Goal: Task Accomplishment & Management: Complete application form

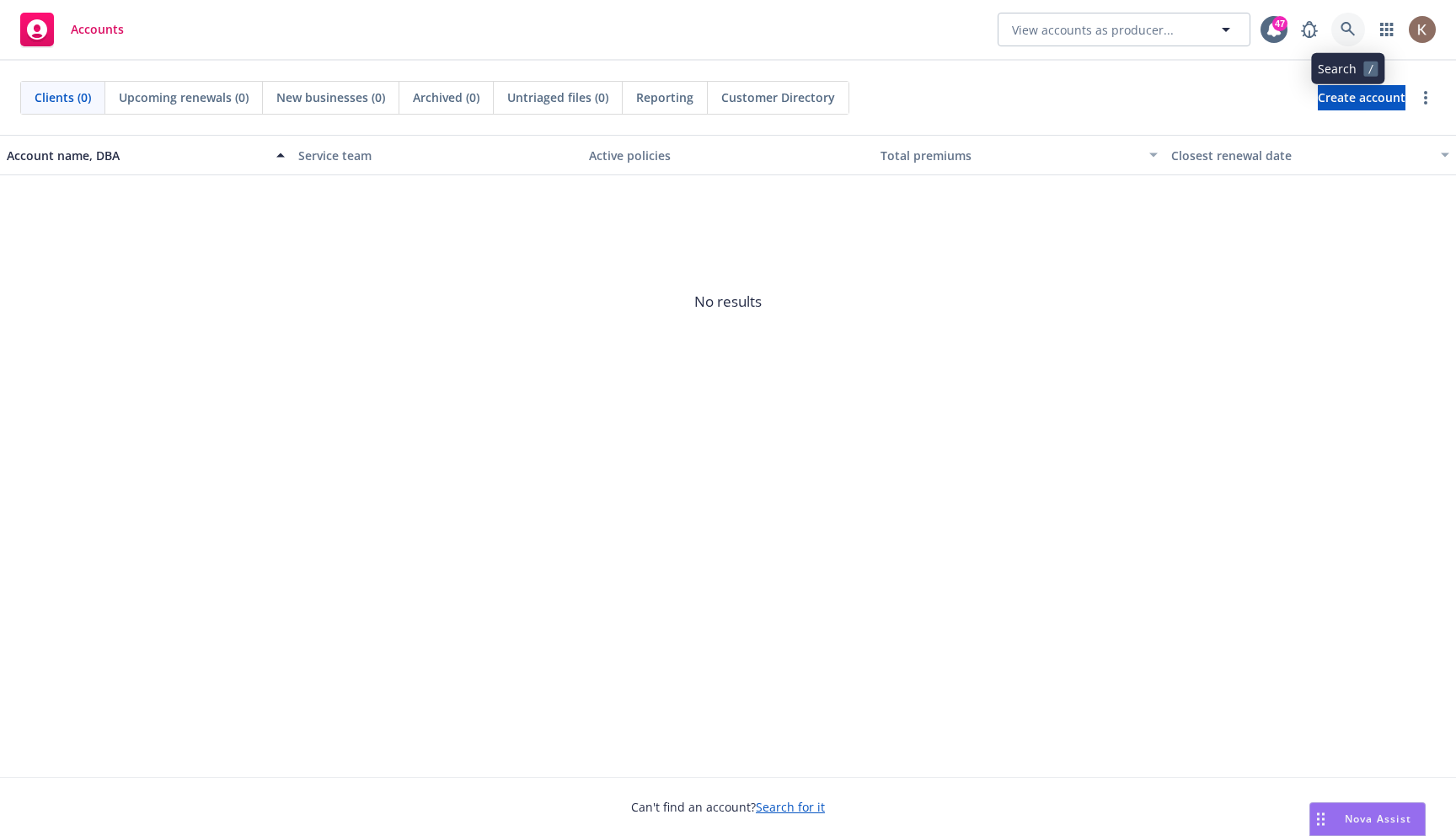
click at [1344, 27] on icon at bounding box center [1348, 29] width 16 height 16
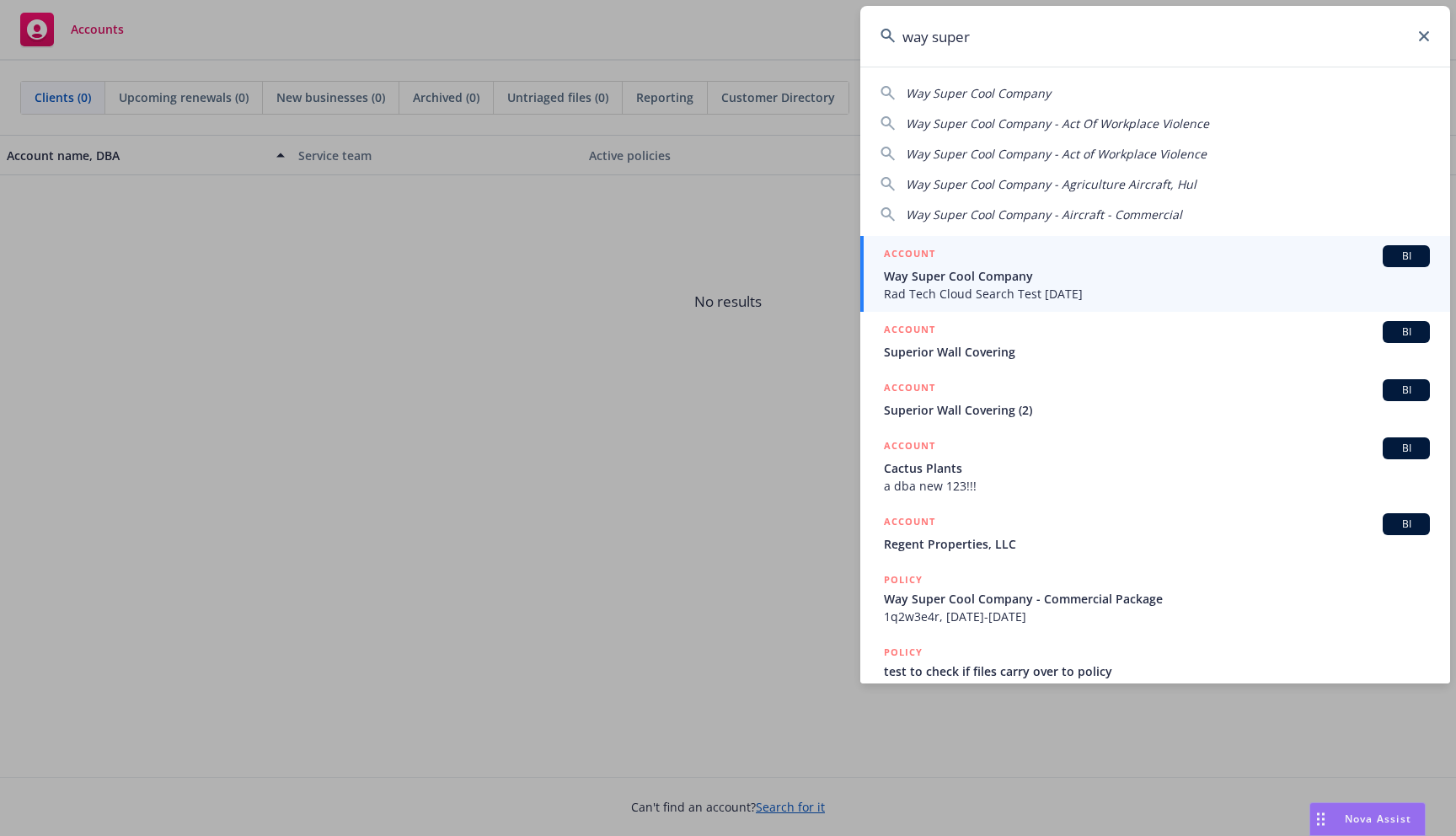
type input "way super"
click at [1096, 261] on div "ACCOUNT BI" at bounding box center [1157, 256] width 546 height 22
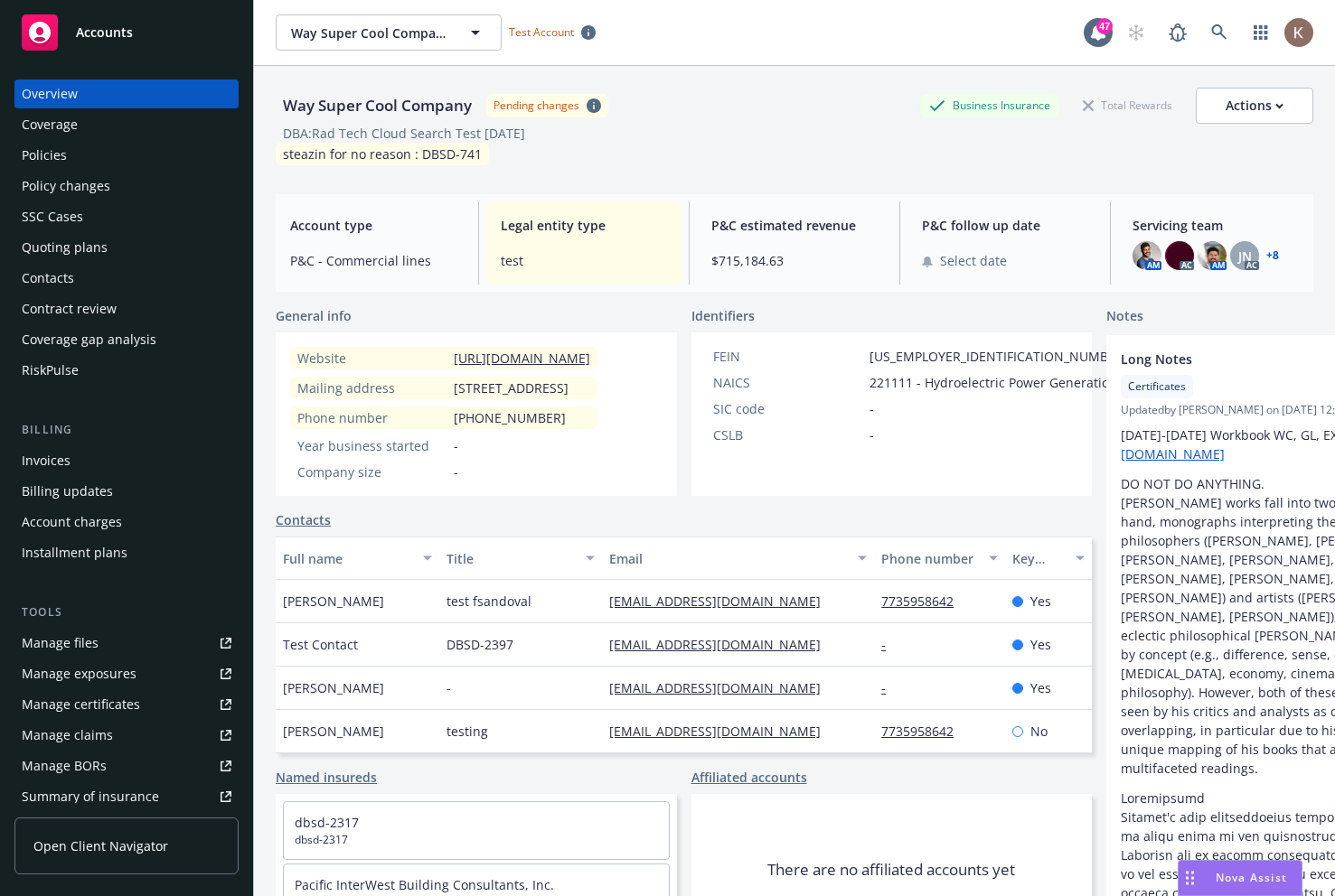
click at [1268, 886] on div "Nova Assist" at bounding box center [1240, 877] width 123 height 34
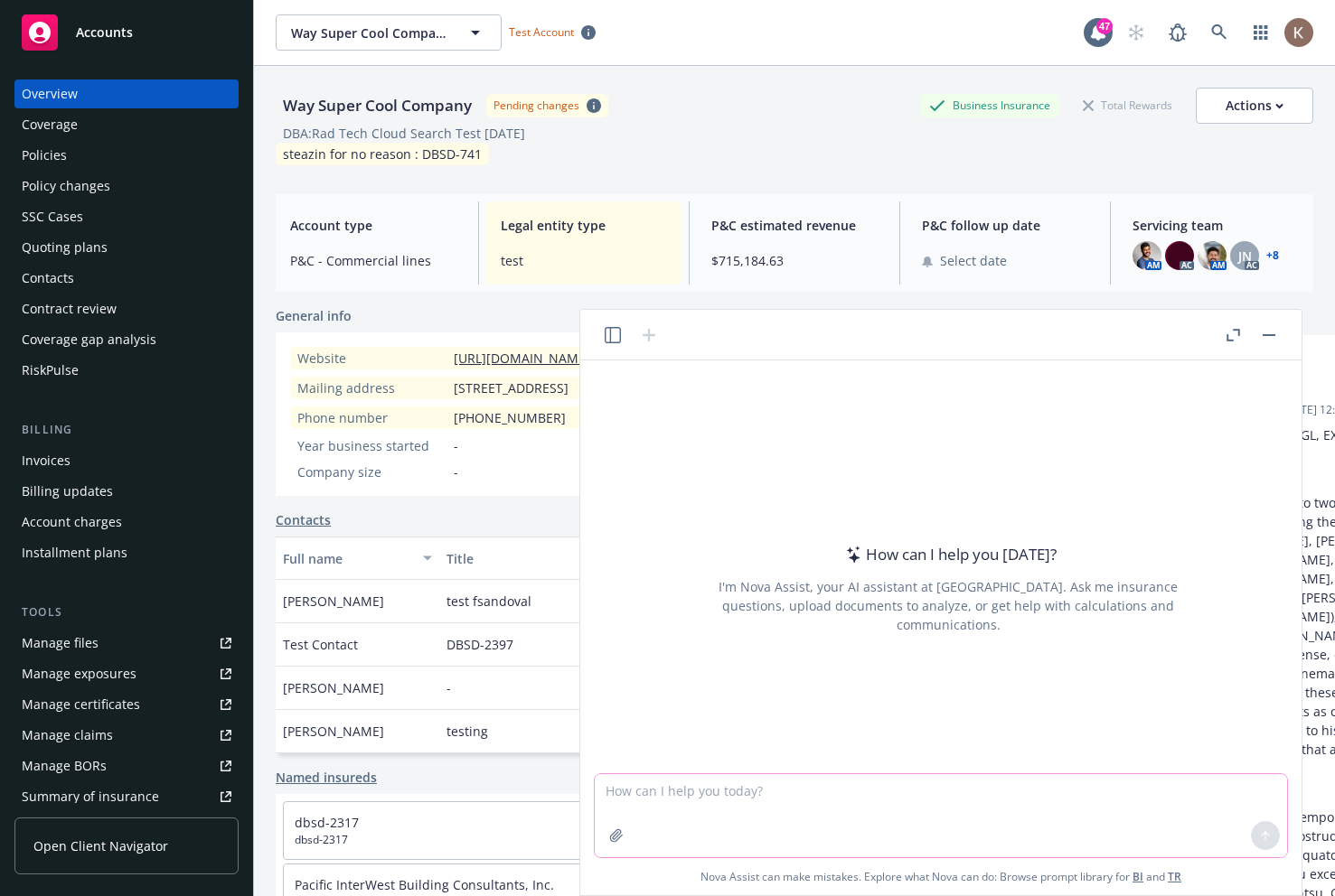
click at [642, 784] on textarea at bounding box center [940, 816] width 692 height 83
type textarea "what is the weather in [GEOGRAPHIC_DATA] [DATE]"
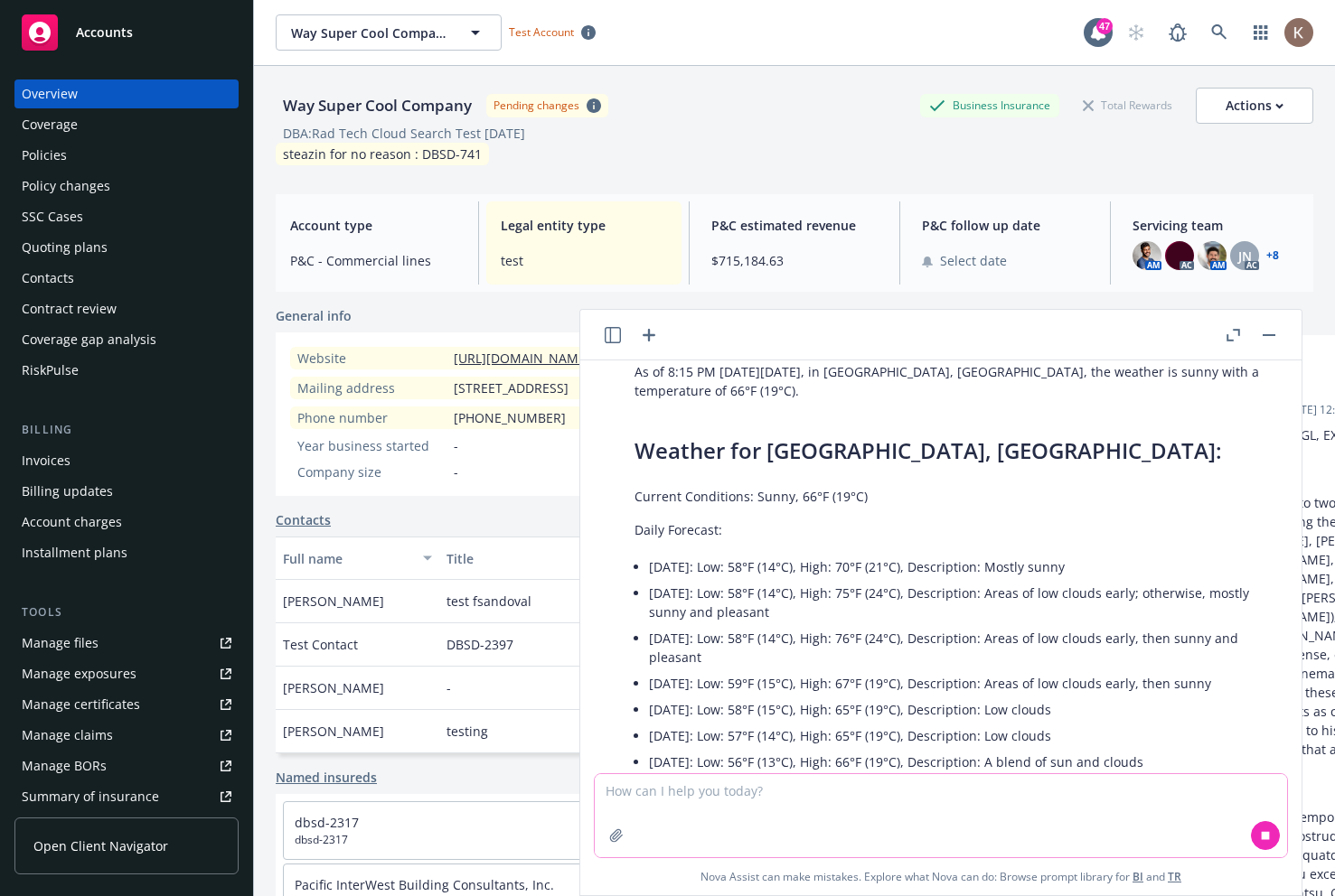
scroll to position [233, 0]
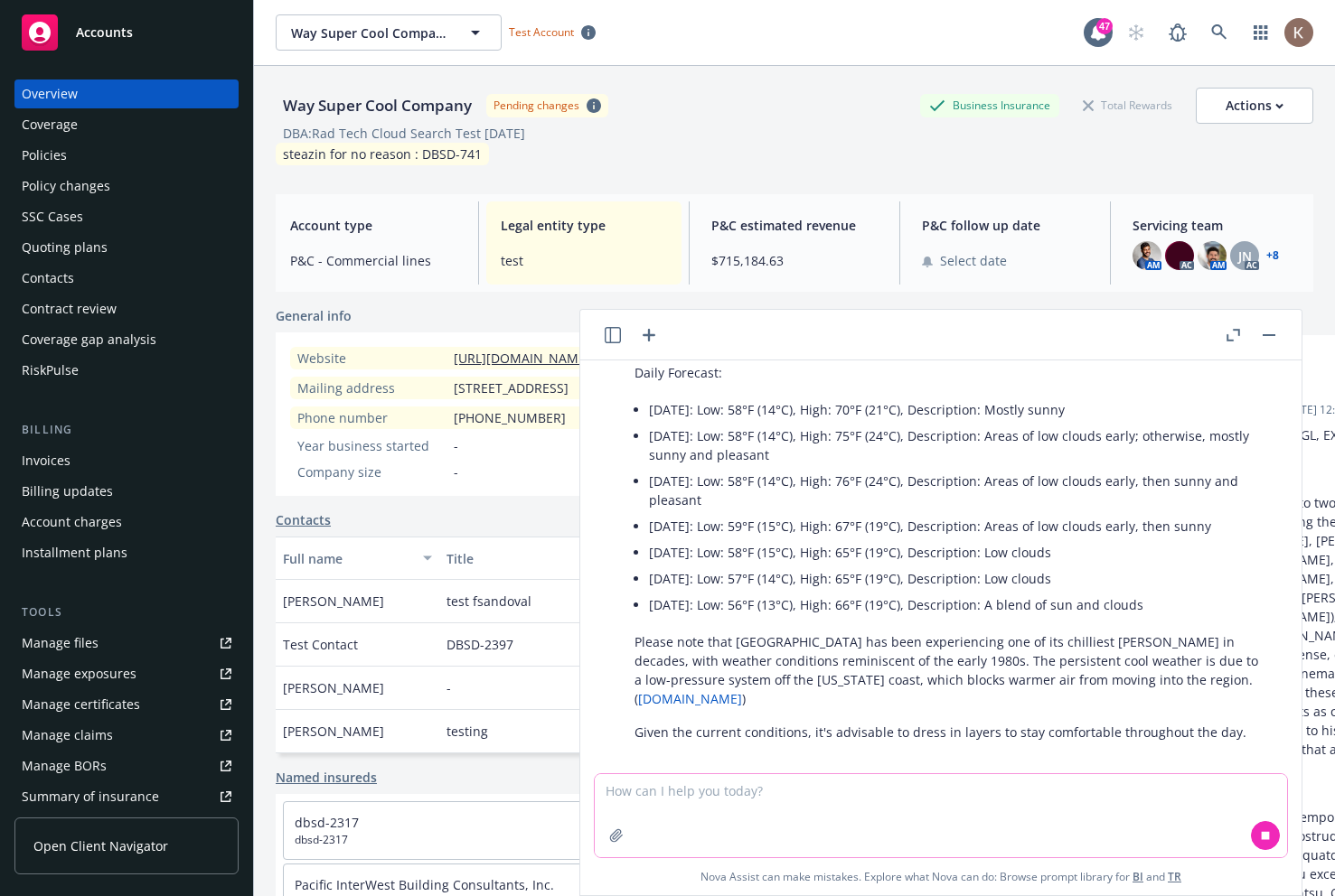
click at [614, 834] on icon "button" at bounding box center [616, 835] width 15 height 15
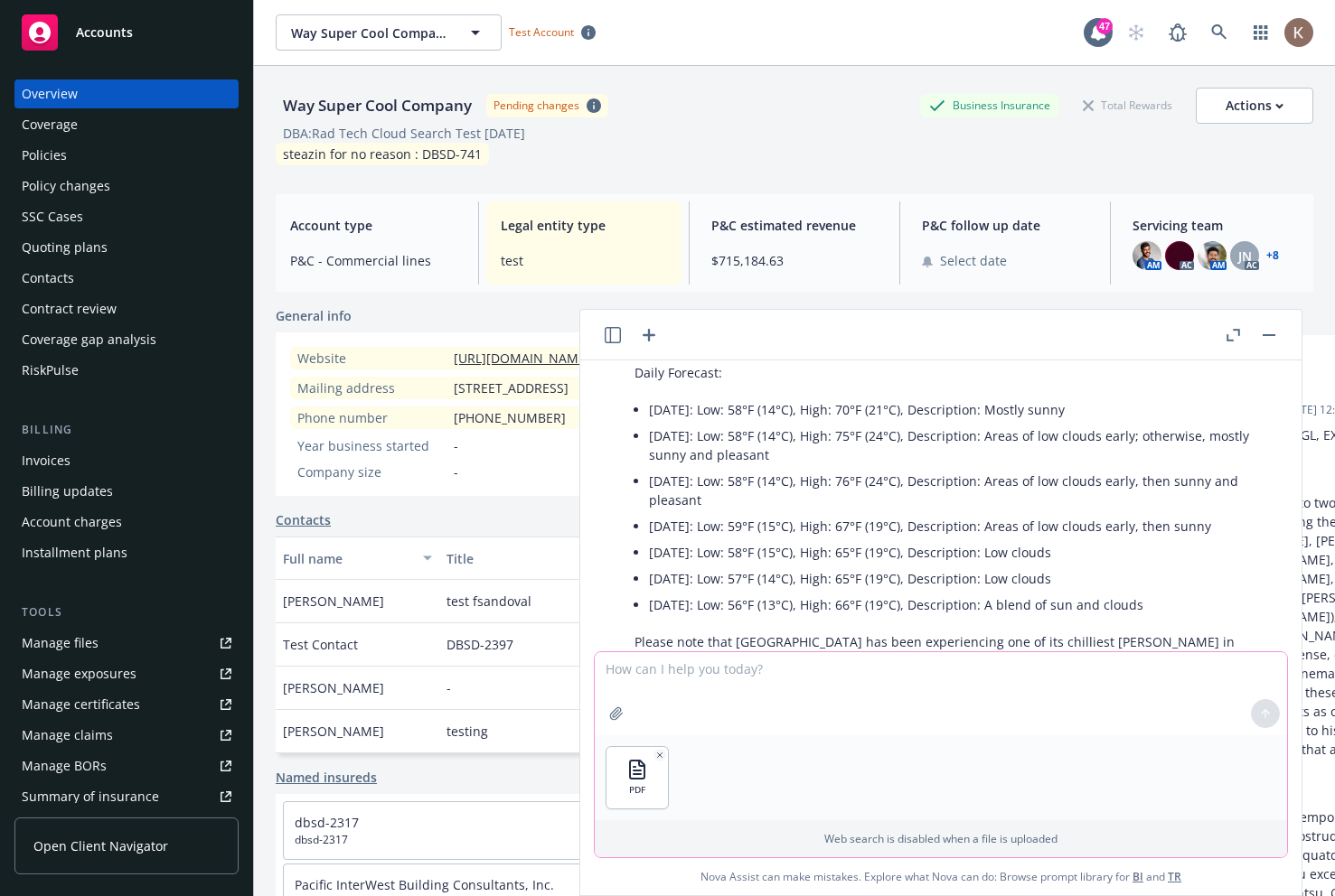
click at [749, 685] on textarea at bounding box center [940, 694] width 692 height 83
type textarea "summarize this file"
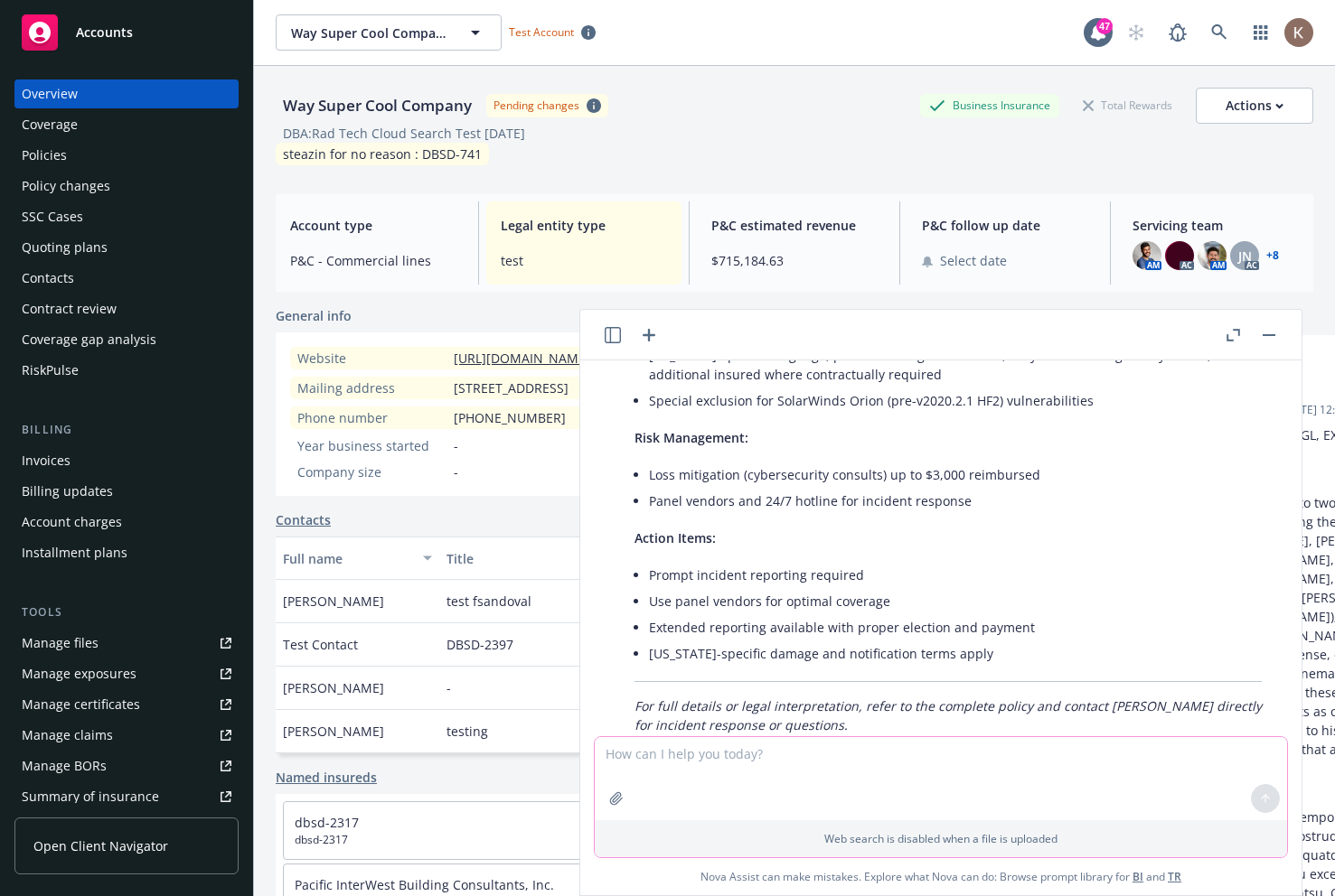
scroll to position [1536, 0]
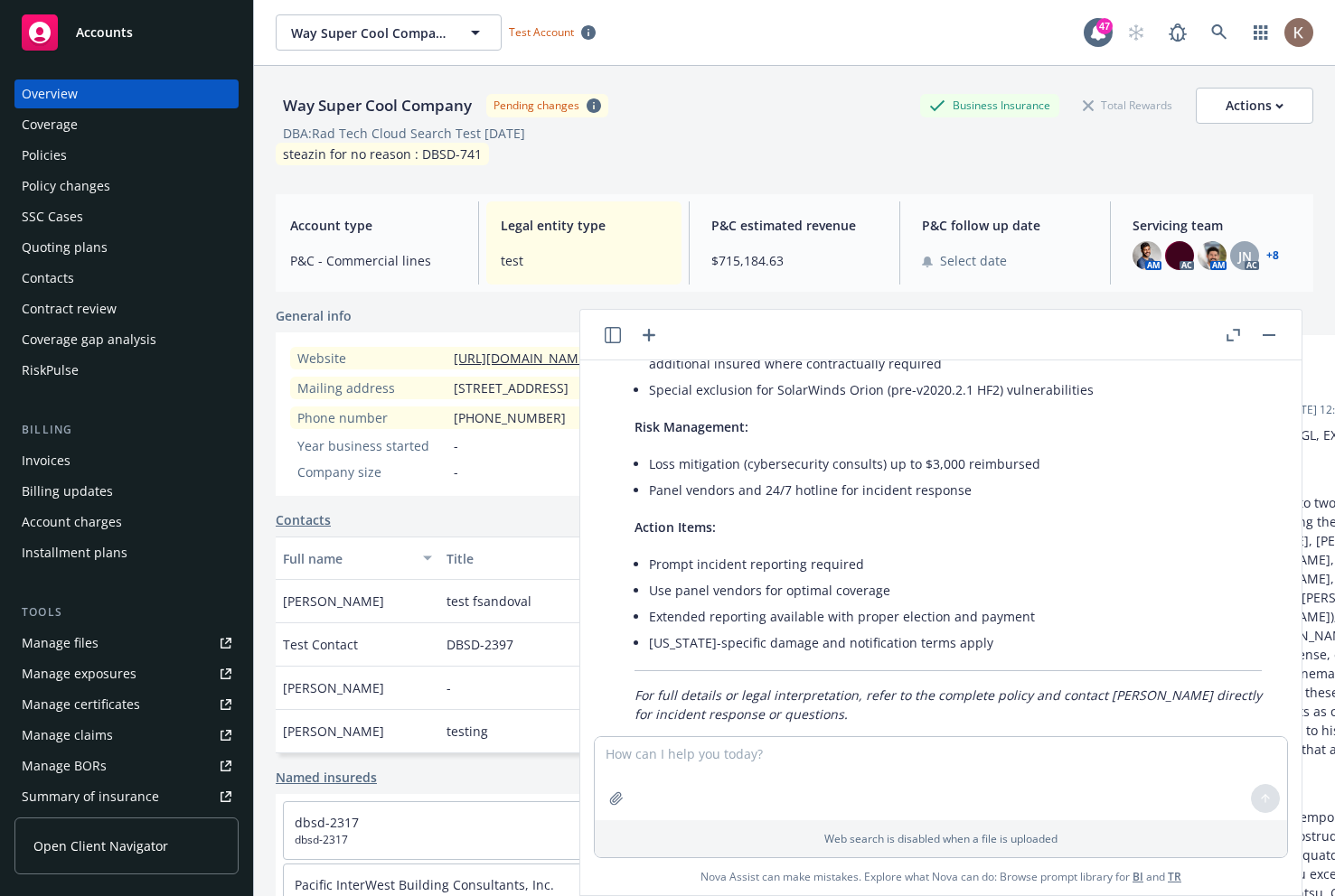
click at [85, 175] on div "Policy changes" at bounding box center [66, 185] width 88 height 28
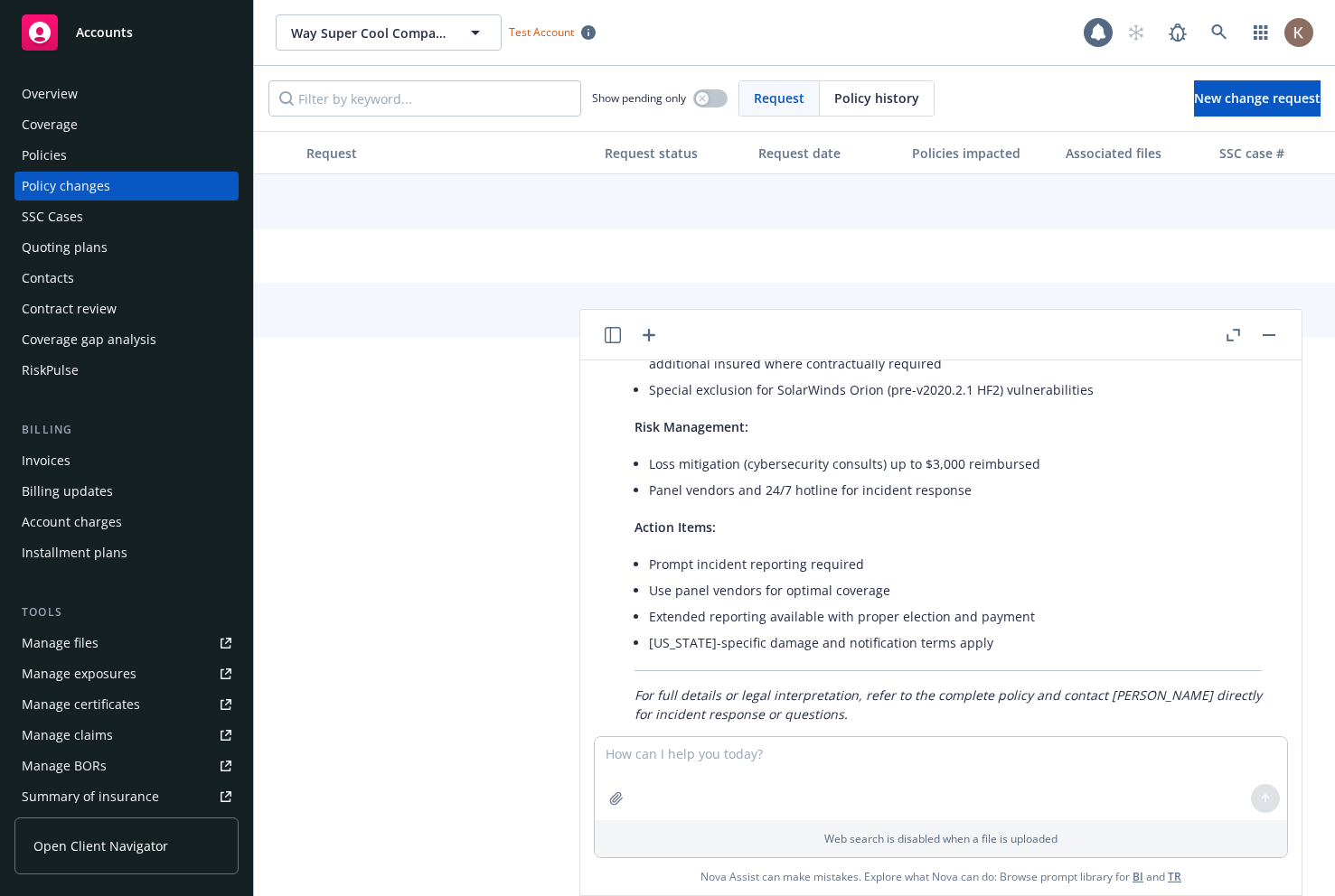
click at [1260, 334] on button "button" at bounding box center [1269, 336] width 22 height 22
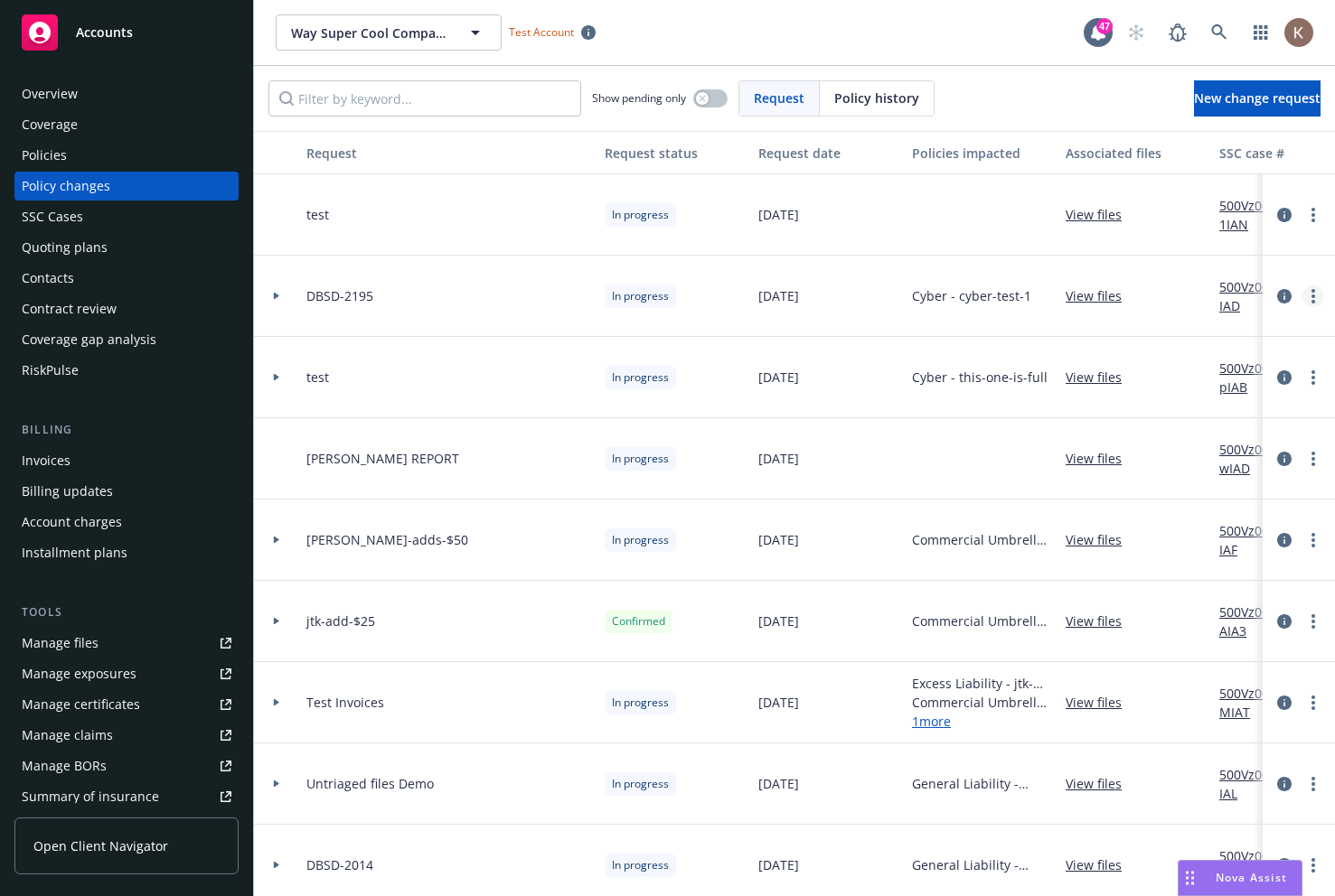
click at [1316, 298] on link "more" at bounding box center [1313, 296] width 22 height 22
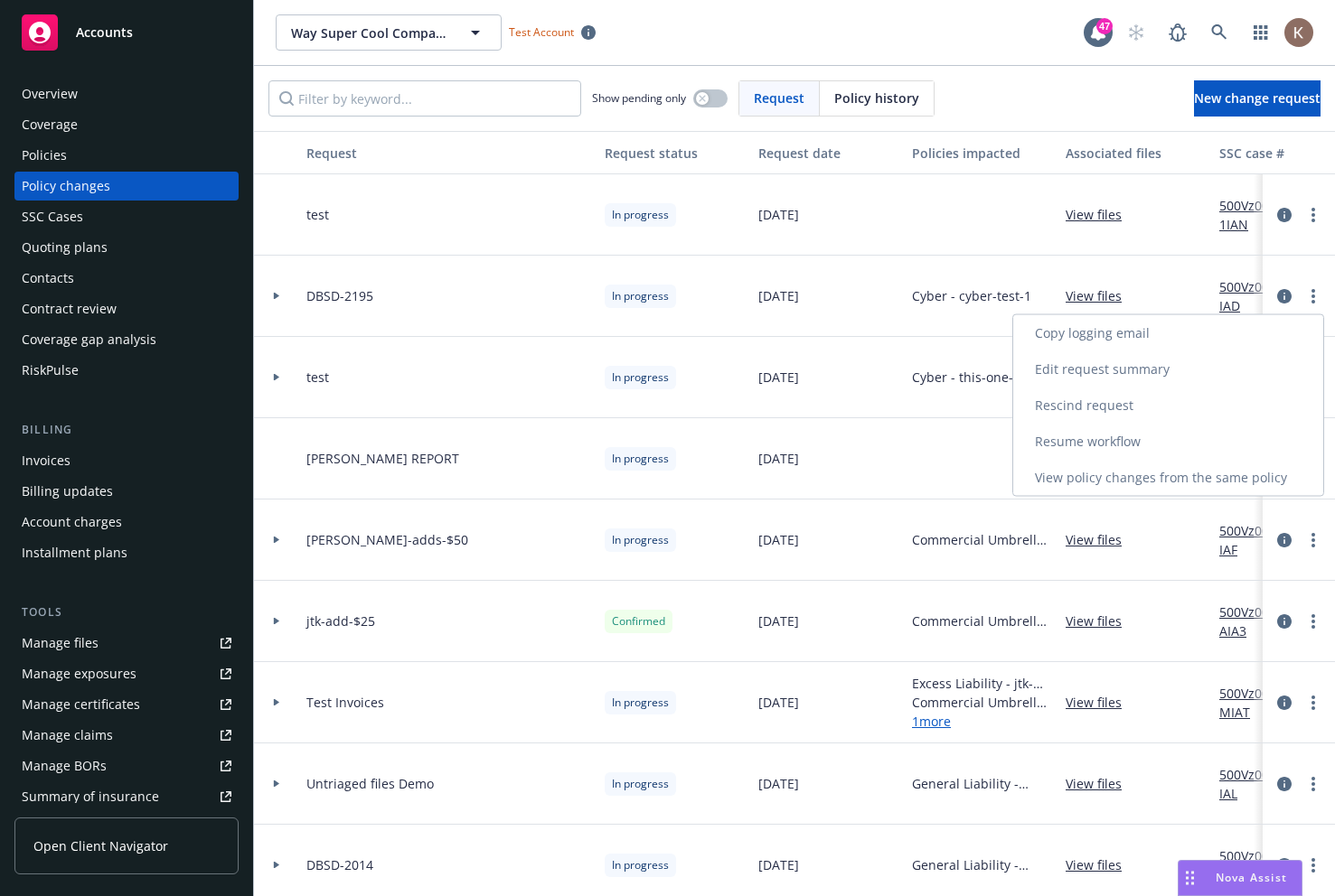
click at [1161, 441] on link "Resume workflow" at bounding box center [1168, 442] width 310 height 36
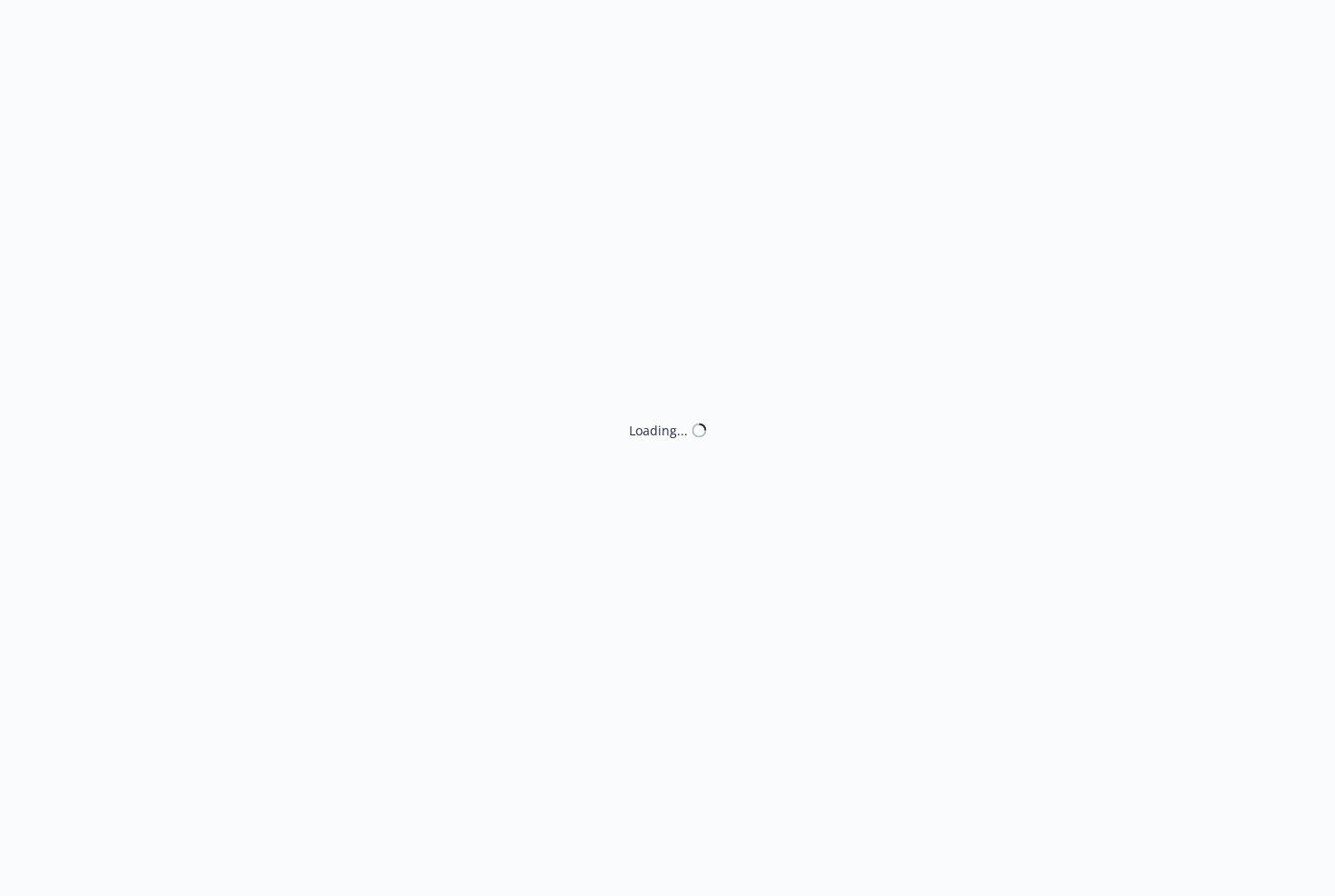
select select "NO_ENDORSEMENT_NEEDED"
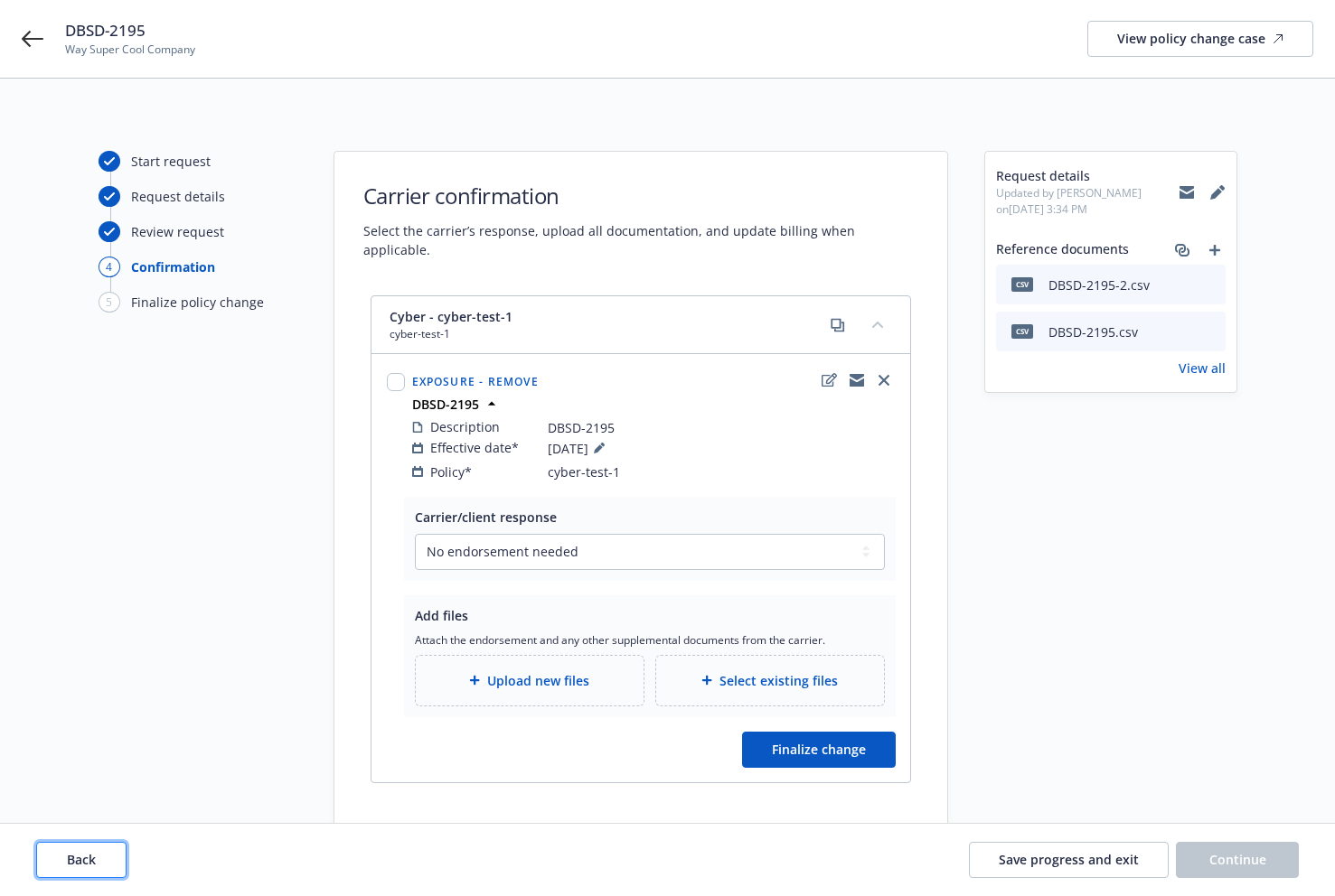
click at [72, 861] on span "Back" at bounding box center [80, 859] width 28 height 17
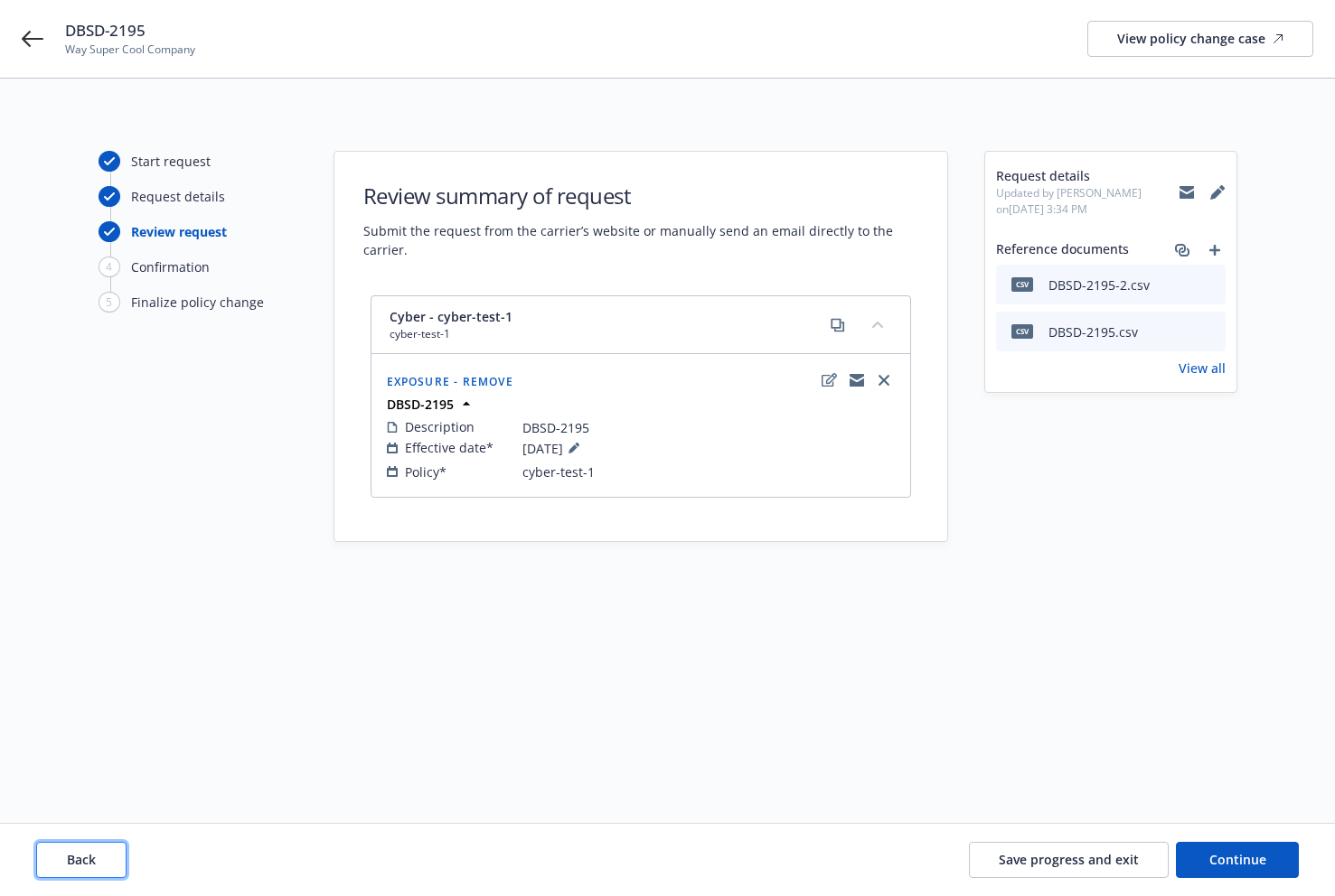
click at [72, 861] on span "Back" at bounding box center [80, 859] width 28 height 17
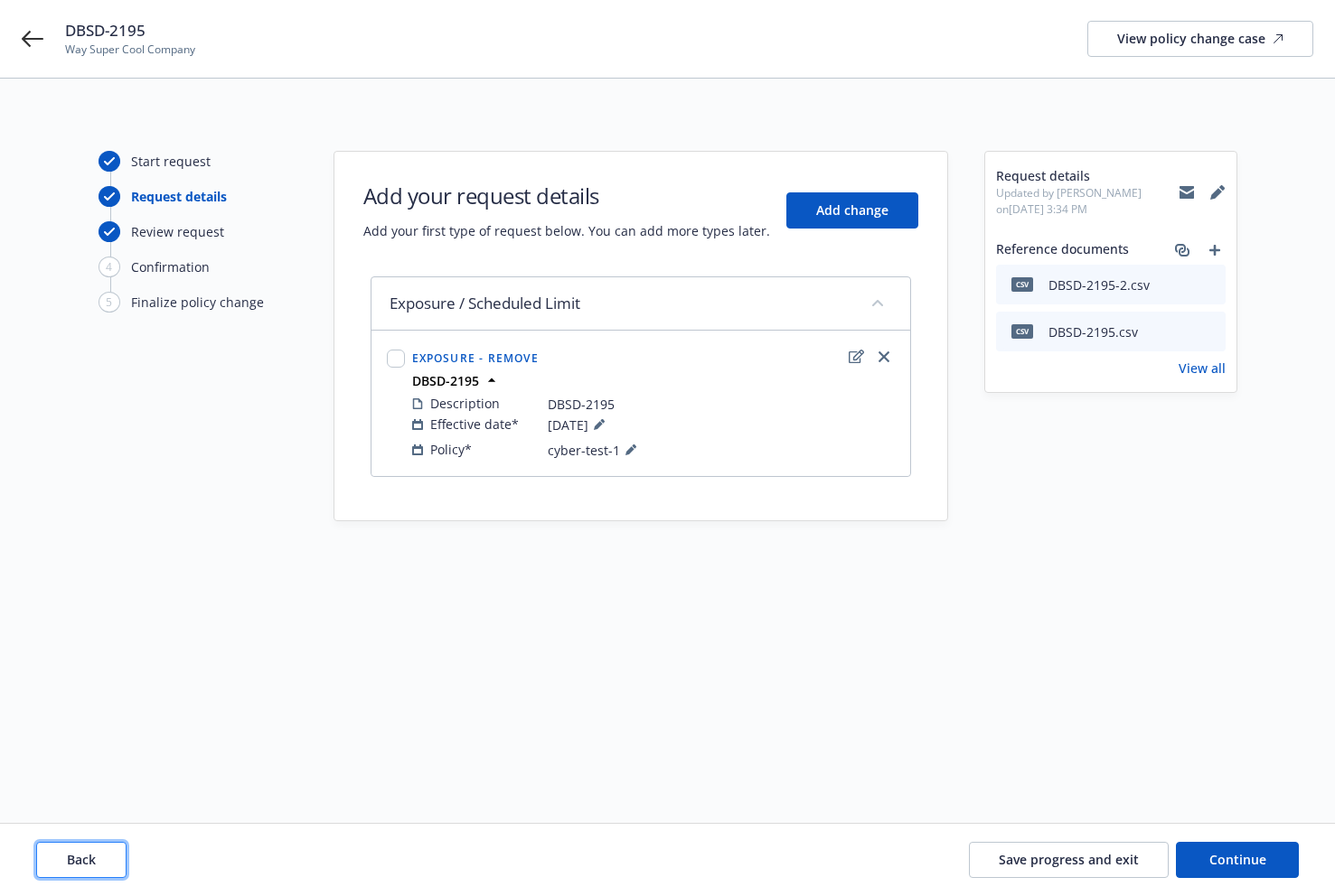
click at [72, 861] on span "Back" at bounding box center [80, 859] width 28 height 17
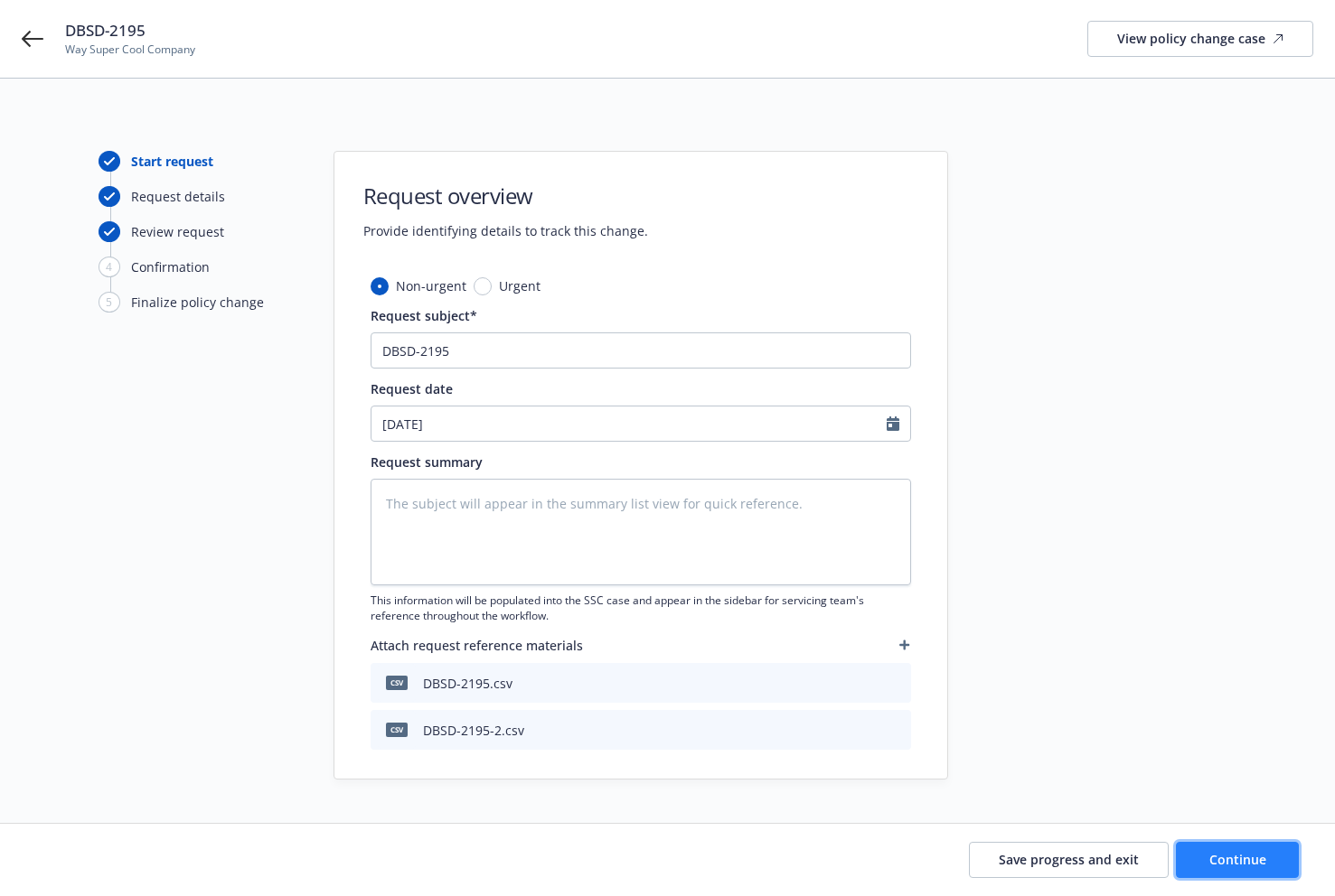
click at [1269, 862] on button "Continue" at bounding box center [1237, 860] width 123 height 36
type textarea "x"
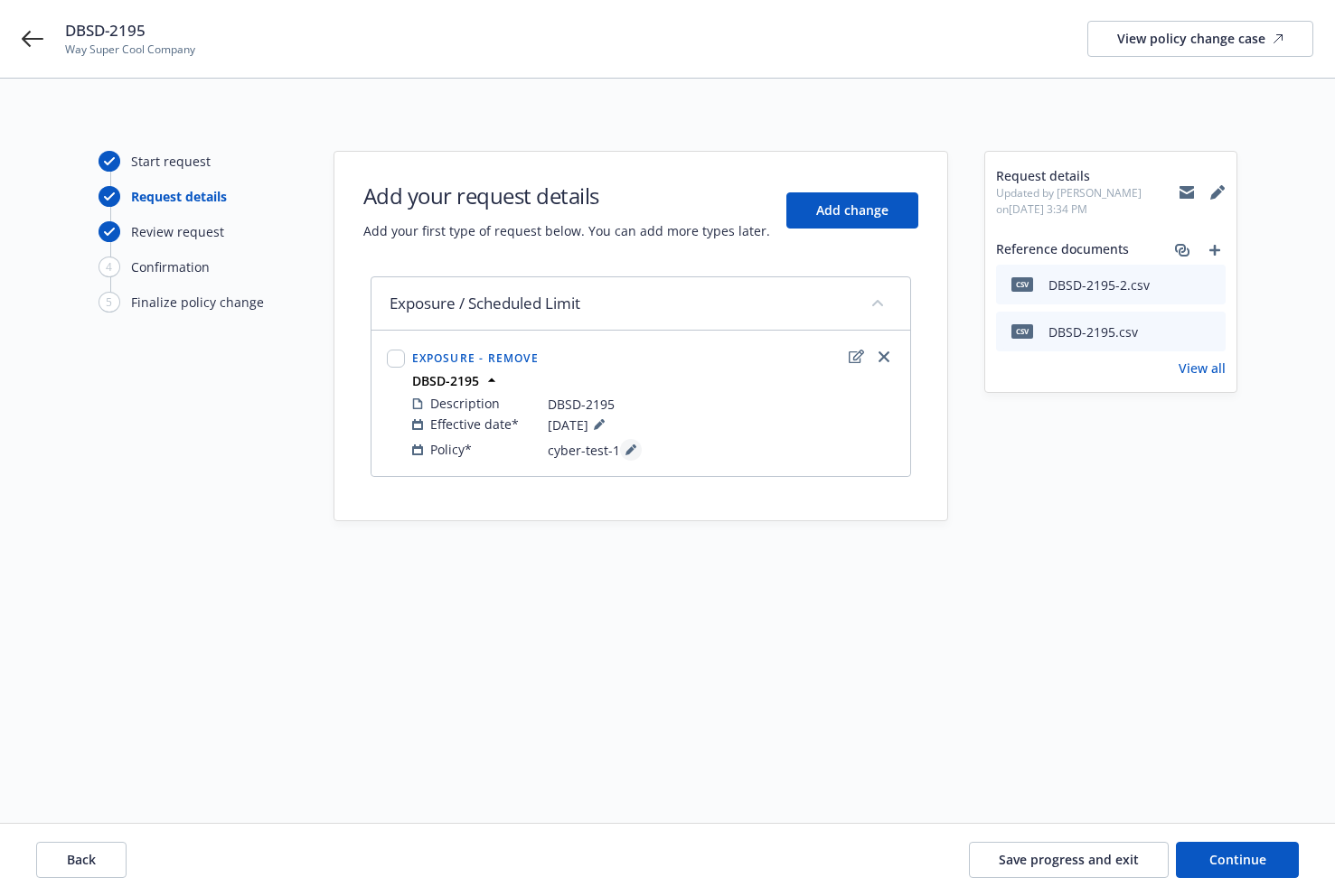
click at [620, 455] on button at bounding box center [631, 449] width 22 height 22
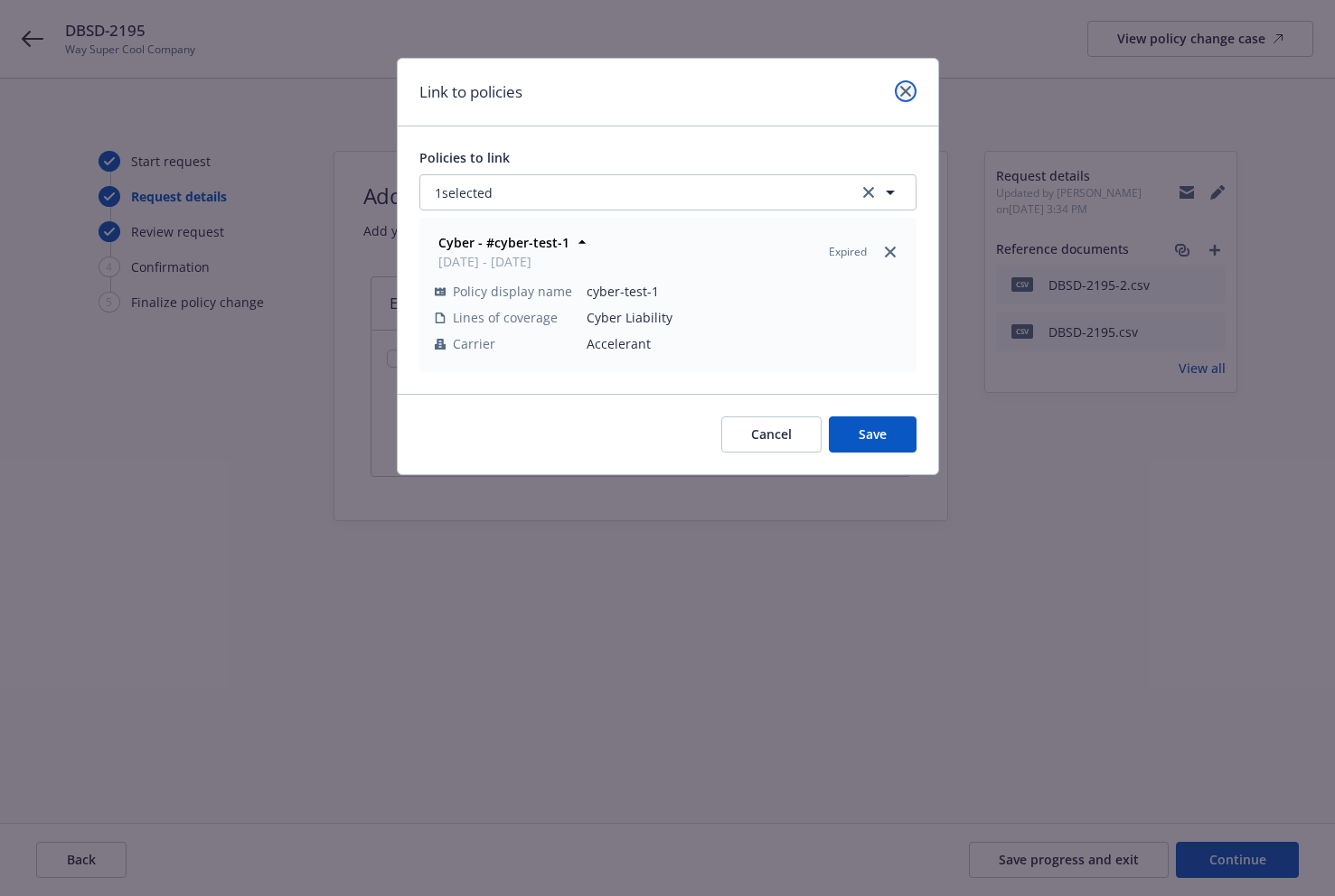
click at [906, 91] on icon "close" at bounding box center [905, 90] width 11 height 11
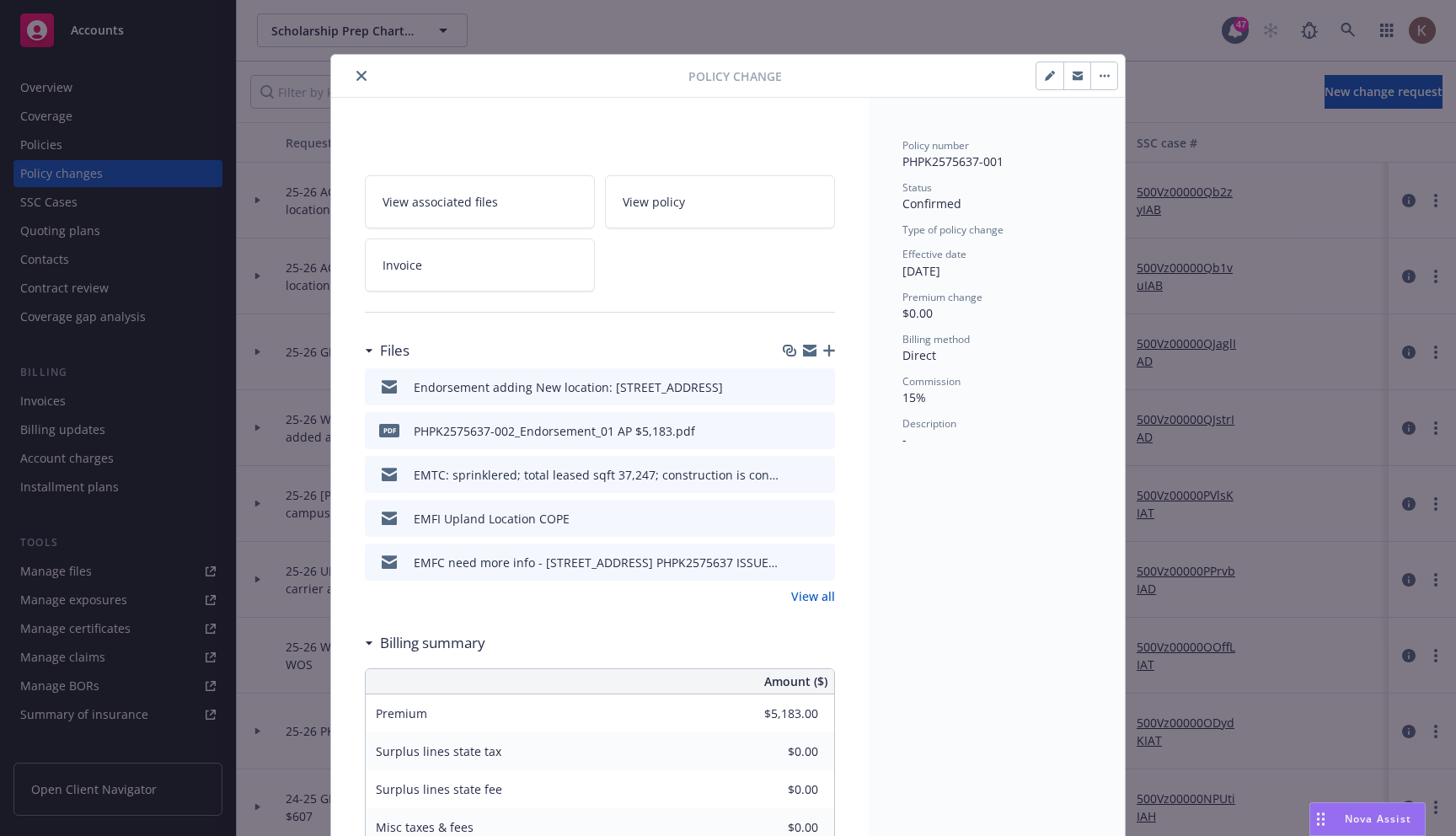
click at [1105, 77] on icon "button" at bounding box center [1105, 76] width 10 height 4
